Goal: Browse casually

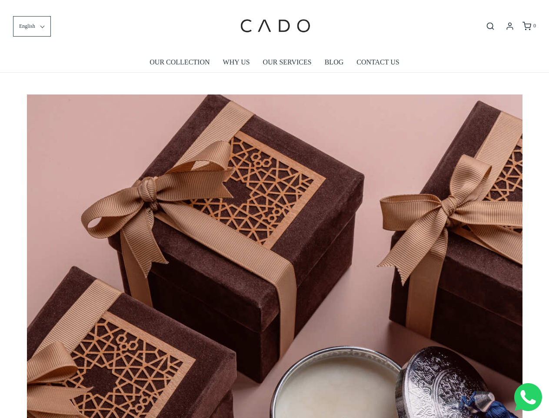
scroll to position [0, 4463]
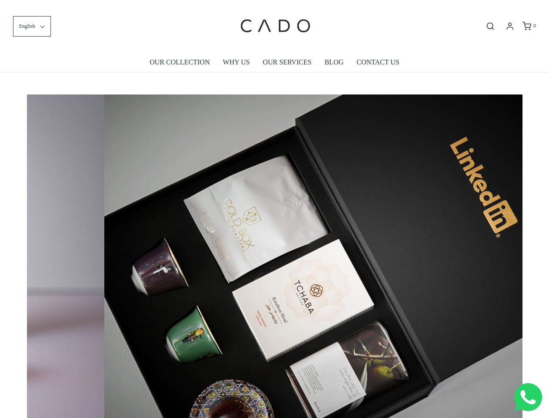
click at [274, 209] on img at bounding box center [352, 259] width 496 height 331
click at [32, 26] on span "English" at bounding box center [27, 26] width 16 height 8
click at [491, 26] on icon "Open search bar" at bounding box center [490, 26] width 10 height 9
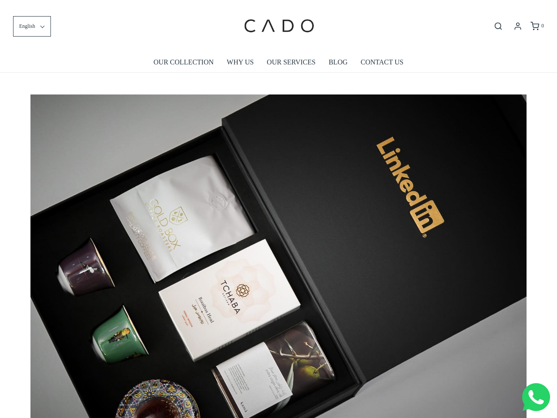
click at [0, 0] on div "Search our site cadogifting Loading..." at bounding box center [0, 0] width 0 height 0
